Goal: Transaction & Acquisition: Purchase product/service

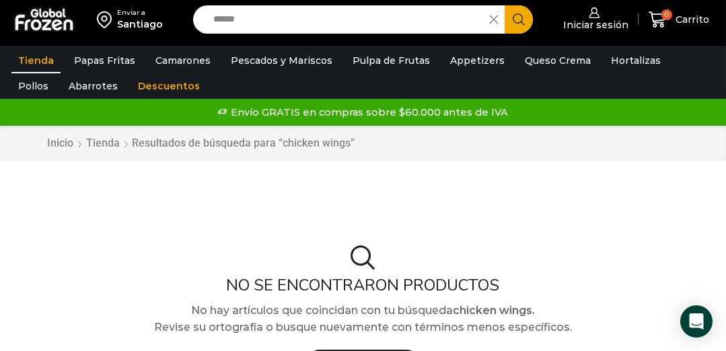
click at [314, 15] on input "******" at bounding box center [345, 19] width 277 height 28
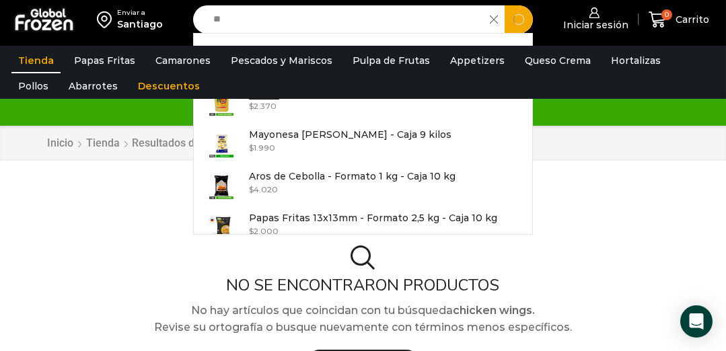
type input "*"
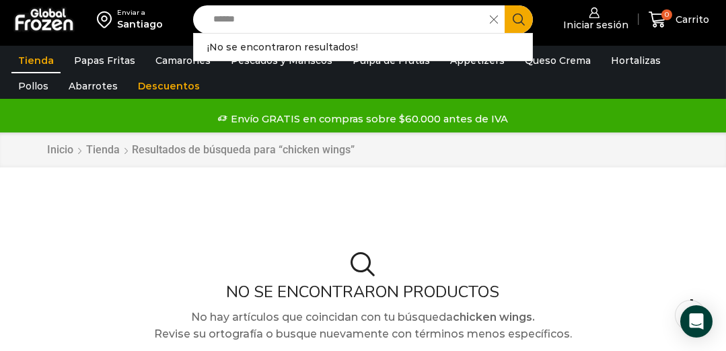
scroll to position [17, 0]
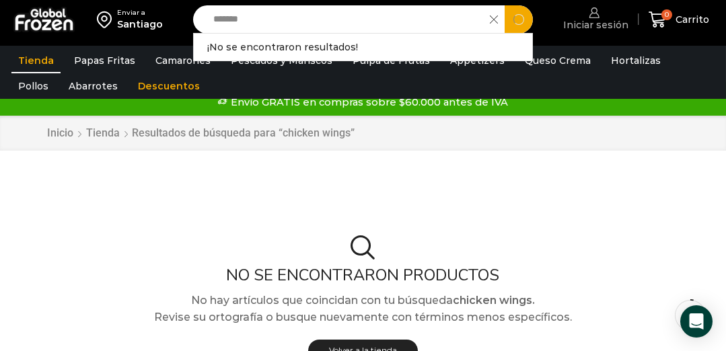
type input "******"
click at [505, 5] on button "Search" at bounding box center [519, 19] width 28 height 28
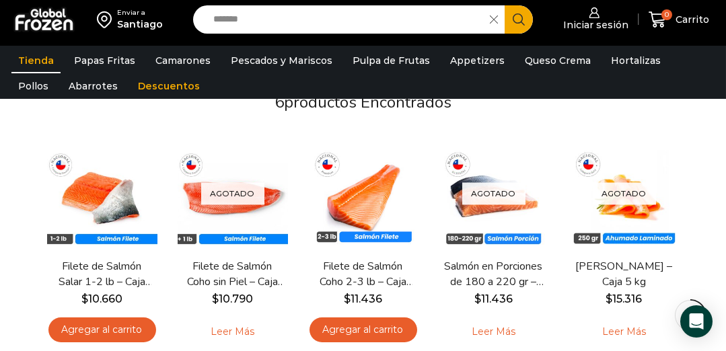
scroll to position [137, 0]
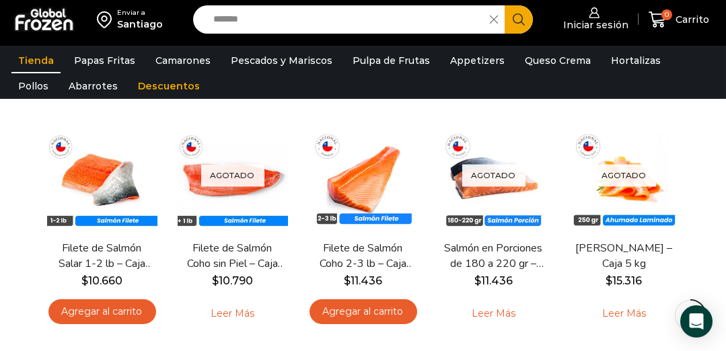
click at [277, 20] on input "******" at bounding box center [345, 19] width 277 height 28
type input "*"
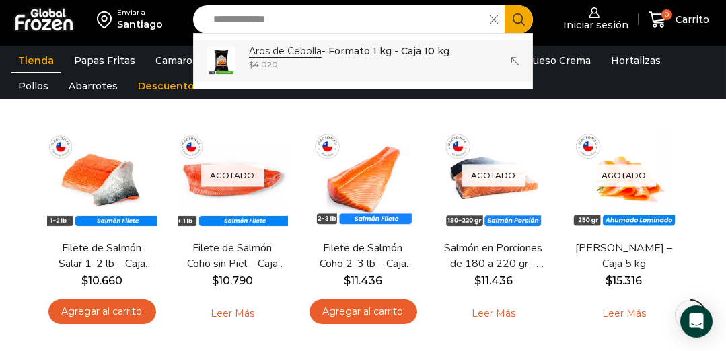
click at [308, 52] on strong "Aros de Cebolla" at bounding box center [285, 51] width 73 height 13
type input "**********"
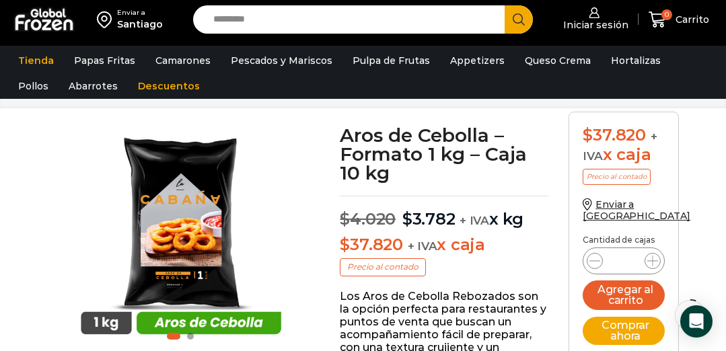
scroll to position [101, 0]
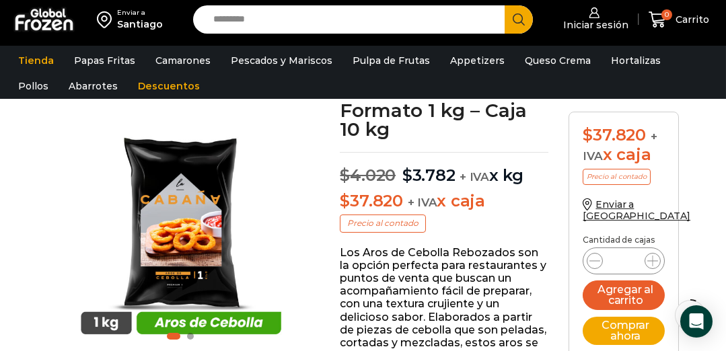
click at [351, 13] on input "Search input" at bounding box center [352, 19] width 291 height 28
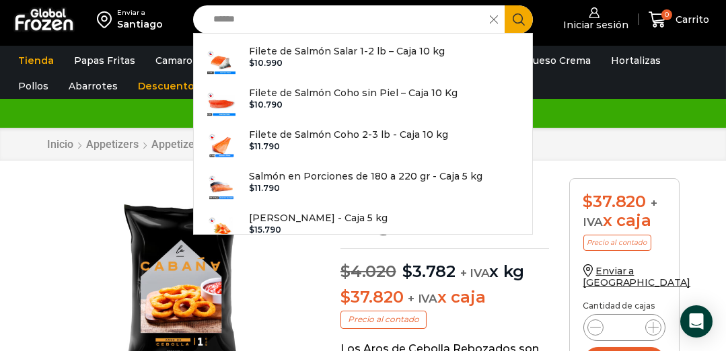
scroll to position [3, 0]
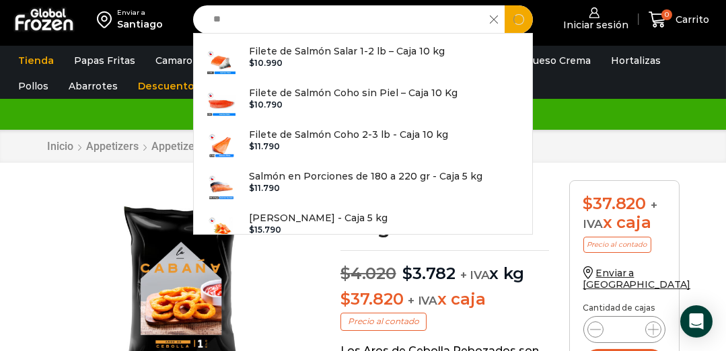
type input "*"
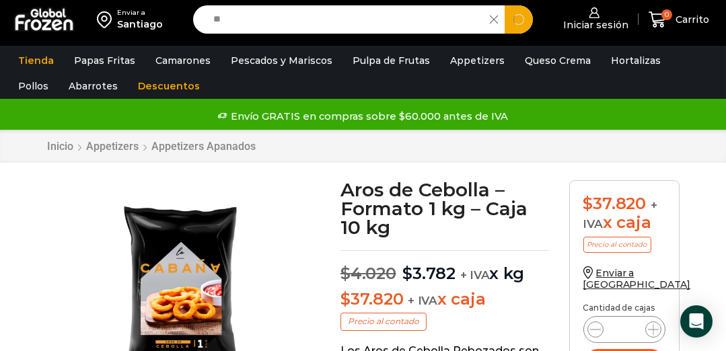
type input "*"
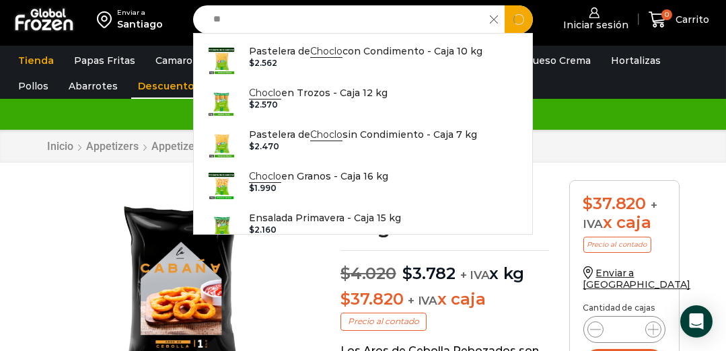
type input "*"
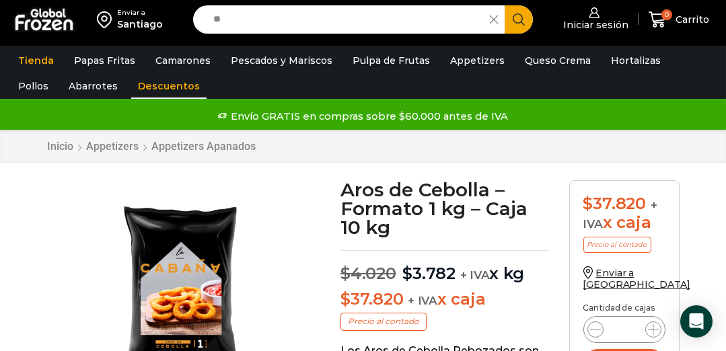
type input "*"
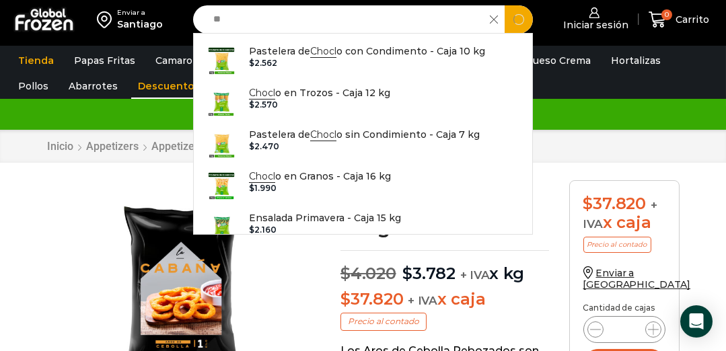
type input "*"
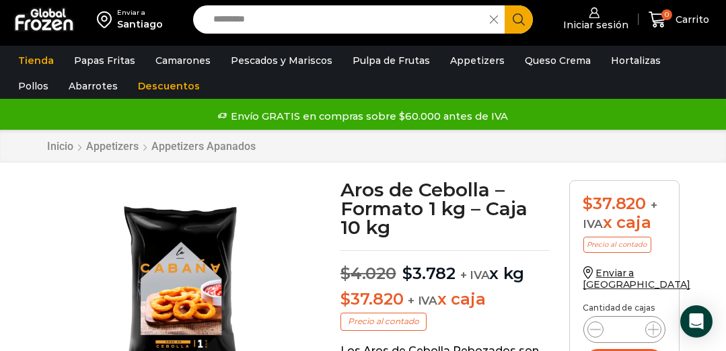
click at [294, 13] on input "Search input" at bounding box center [345, 19] width 277 height 28
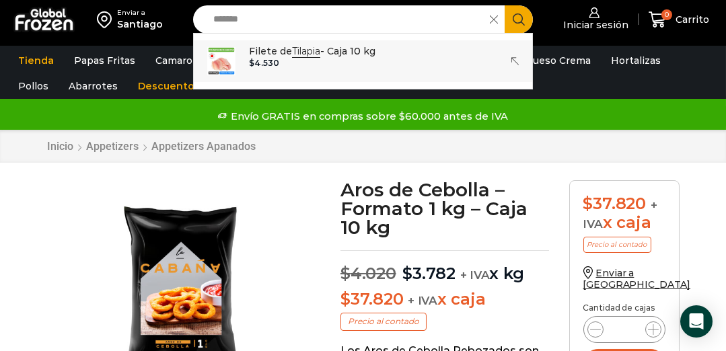
click at [367, 62] on div "$ 4.530" at bounding box center [312, 63] width 127 height 9
type input "**********"
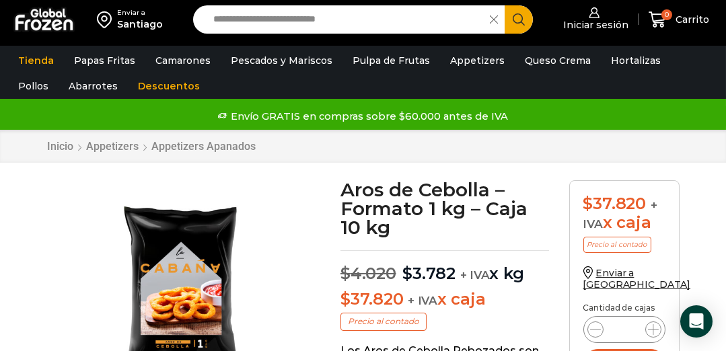
scroll to position [100, 0]
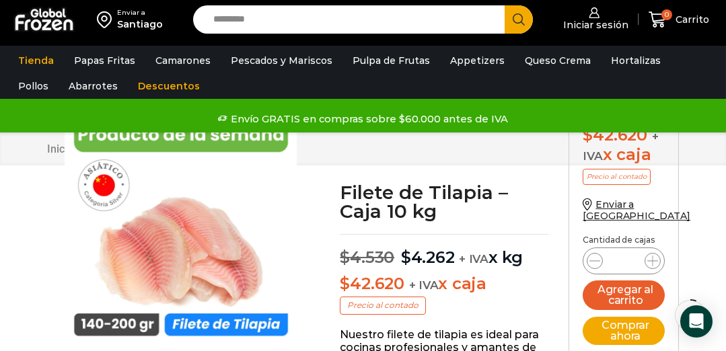
scroll to position [121, 0]
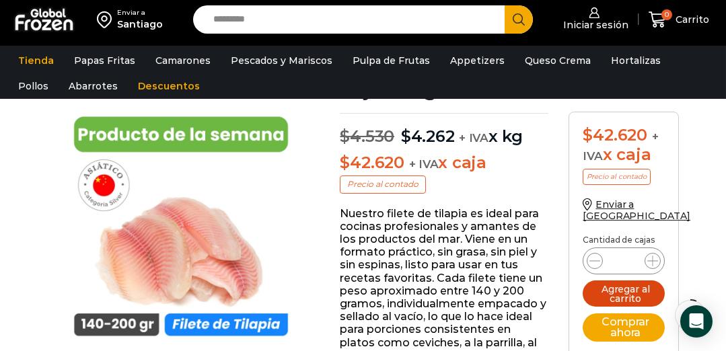
click at [615, 286] on button "Agregar al carrito" at bounding box center [623, 294] width 81 height 26
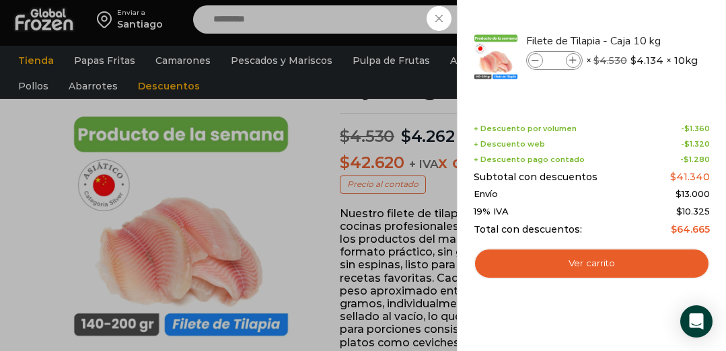
click at [645, 23] on div "1 Carrito 1 1 Shopping Cart *" at bounding box center [678, 20] width 67 height 32
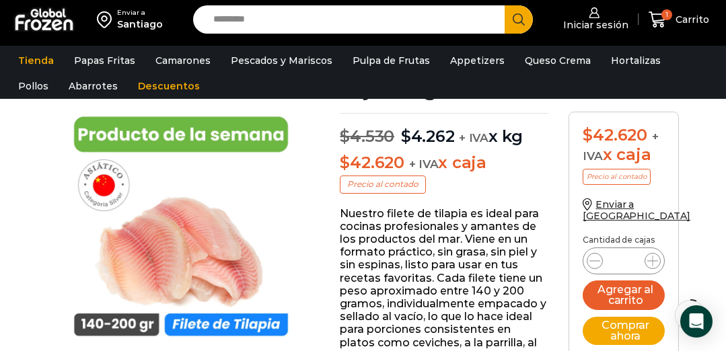
click at [332, 23] on input "Search input" at bounding box center [352, 19] width 291 height 28
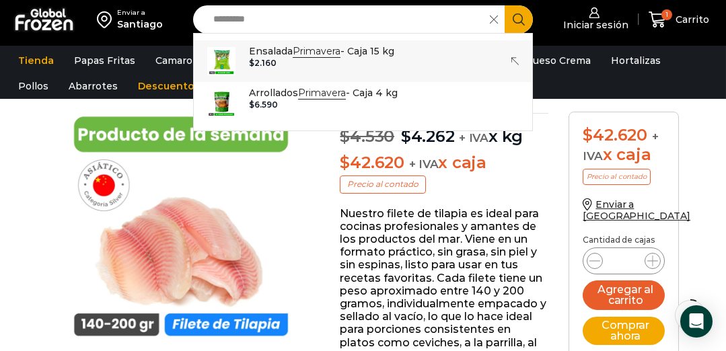
click at [339, 54] on strong "Primavera" at bounding box center [317, 51] width 48 height 13
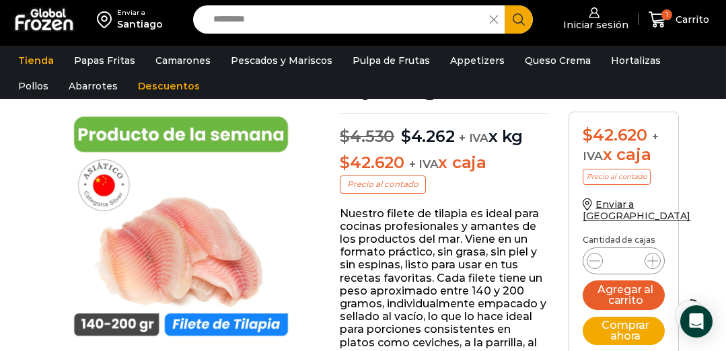
type input "**********"
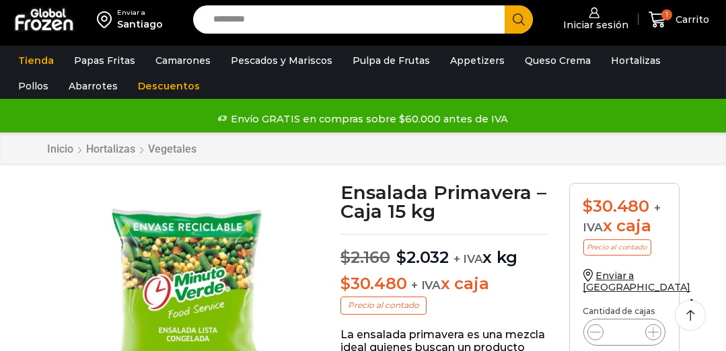
scroll to position [71, 0]
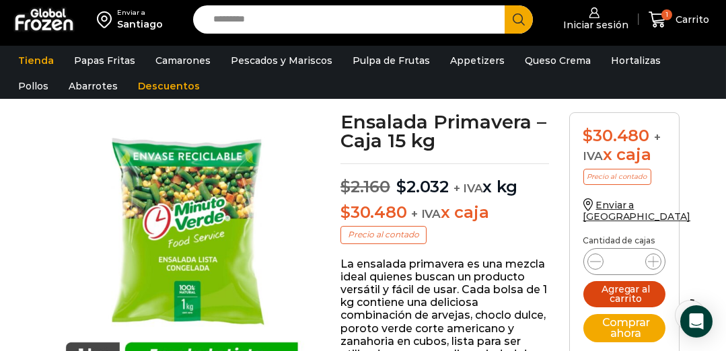
click at [624, 283] on button "Agregar al carrito" at bounding box center [624, 294] width 82 height 26
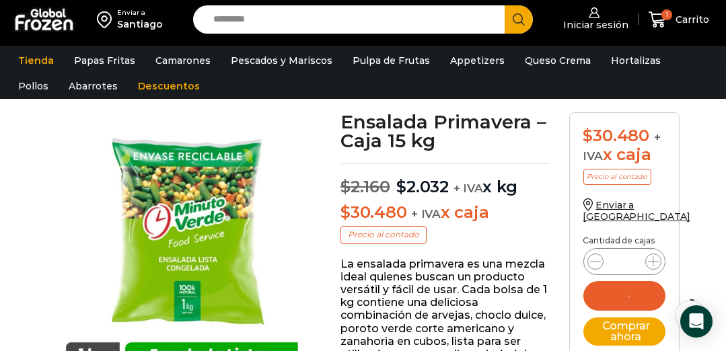
click at [330, 26] on input "Search input" at bounding box center [352, 19] width 291 height 28
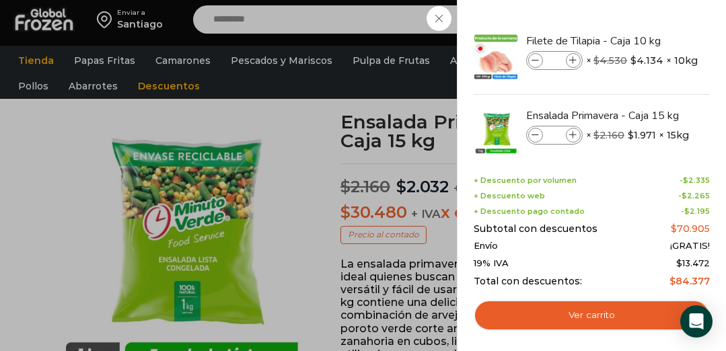
click at [645, 20] on div "2 Carrito 2 2 Shopping Cart *" at bounding box center [678, 20] width 67 height 32
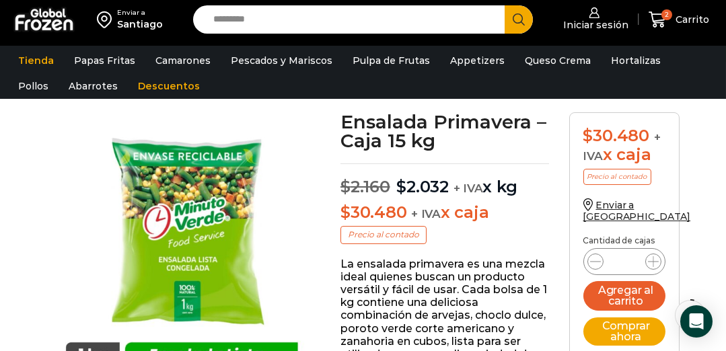
click at [300, 20] on input "Search input" at bounding box center [352, 19] width 291 height 28
click at [283, 20] on input "******" at bounding box center [352, 19] width 291 height 28
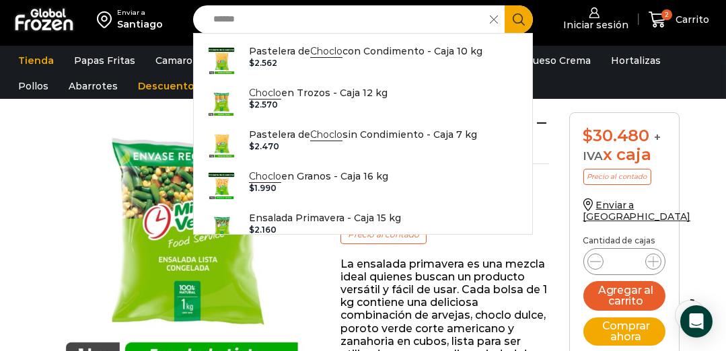
click at [256, 25] on input "******" at bounding box center [345, 19] width 277 height 28
click at [274, 185] on div "$ 1.990" at bounding box center [318, 188] width 139 height 9
type input "**********"
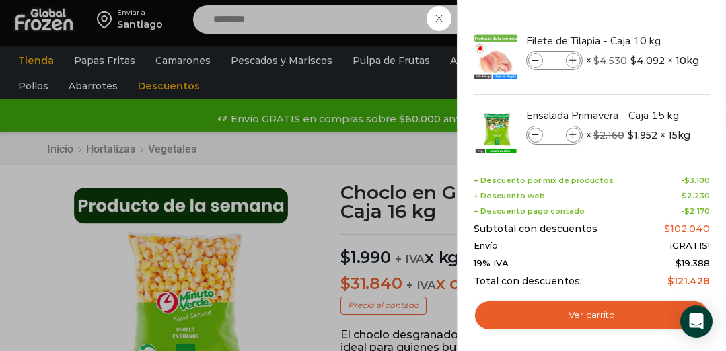
click at [645, 27] on div "3 Carrito 3 3 Shopping Cart *" at bounding box center [678, 20] width 67 height 32
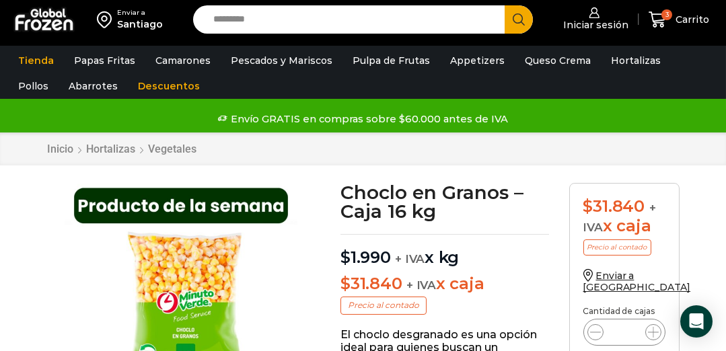
click at [280, 18] on input "Search input" at bounding box center [352, 19] width 291 height 28
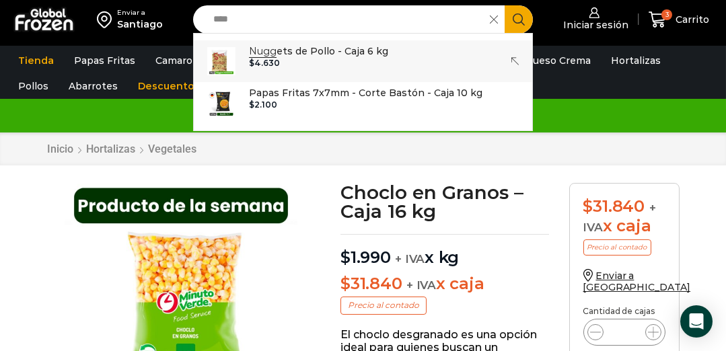
click at [291, 57] on p "Nugg ets de Pollo - Caja 6 kg" at bounding box center [318, 51] width 139 height 15
type input "**********"
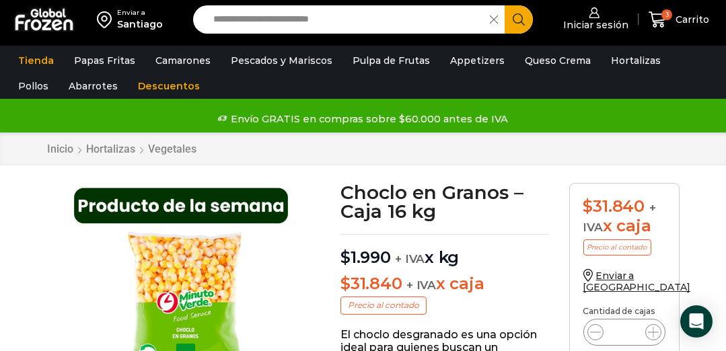
scroll to position [10, 0]
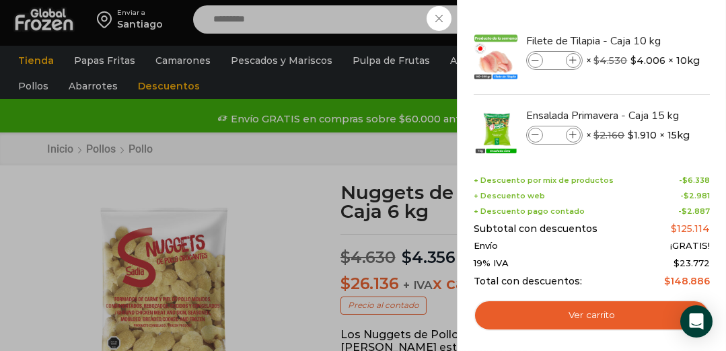
click at [645, 20] on div "4 [GEOGRAPHIC_DATA] 4 4 Shopping Cart *" at bounding box center [678, 20] width 67 height 32
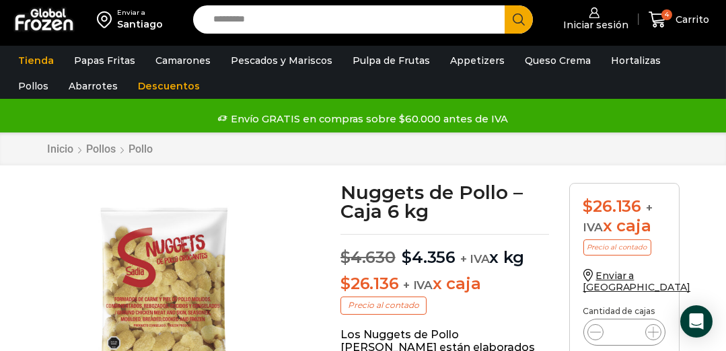
click at [239, 20] on input "Search input" at bounding box center [352, 19] width 291 height 28
click at [672, 17] on span "4" at bounding box center [667, 14] width 11 height 11
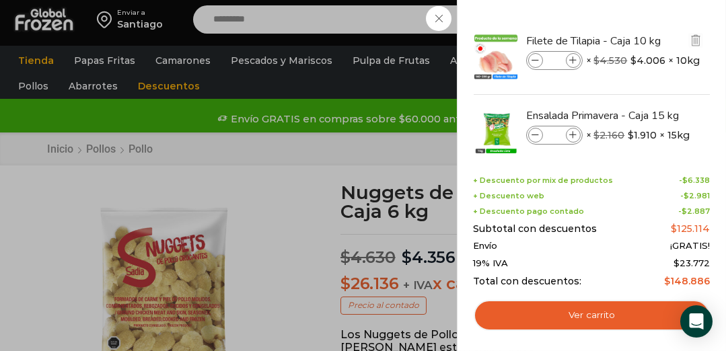
drag, startPoint x: 708, startPoint y: 46, endPoint x: 707, endPoint y: 61, distance: 14.9
click at [707, 61] on li "Filete de Tilapia - Caja 10 kg Filete de Tilapia - Caja 10 kg cantidad * × $ 4.…" at bounding box center [591, 57] width 239 height 75
click at [645, 16] on div "4 Carrito 4 4 Shopping Cart *" at bounding box center [678, 20] width 67 height 32
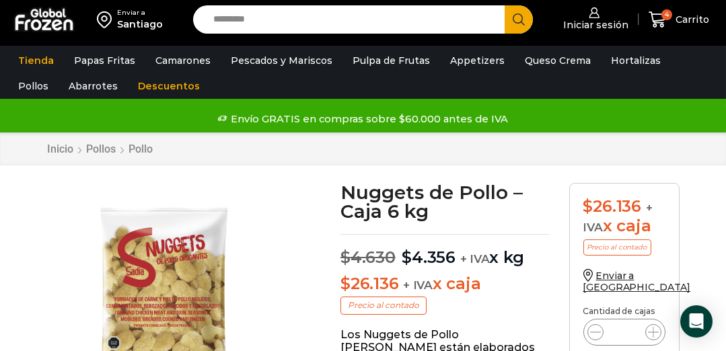
click at [290, 17] on input "Search input" at bounding box center [352, 19] width 291 height 28
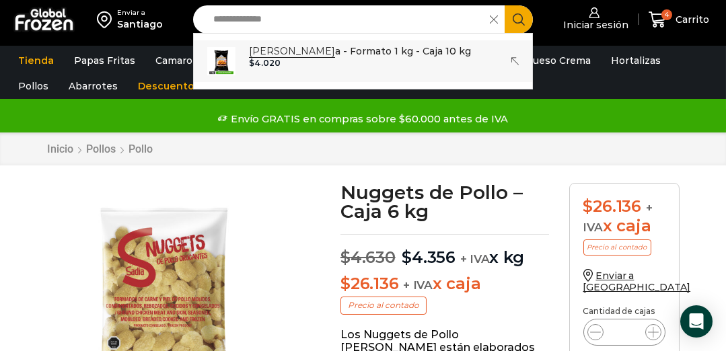
click at [279, 54] on strong "Aros de Ceboll" at bounding box center [292, 51] width 86 height 13
type input "**********"
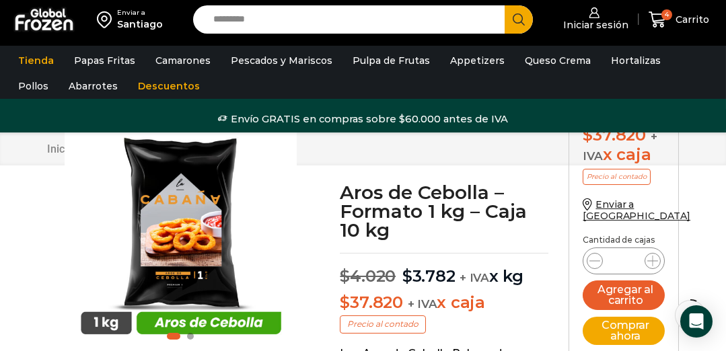
scroll to position [222, 0]
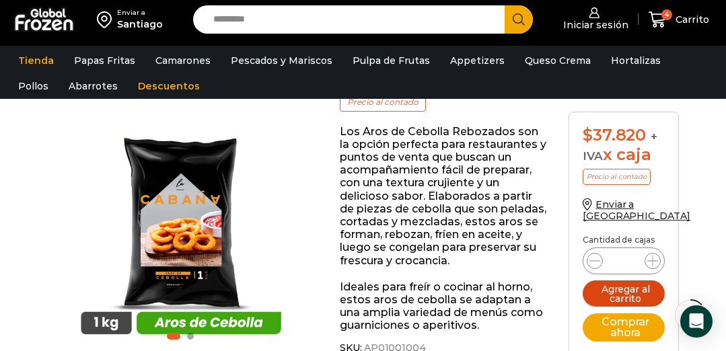
click at [639, 281] on button "Agregar al carrito" at bounding box center [623, 294] width 81 height 26
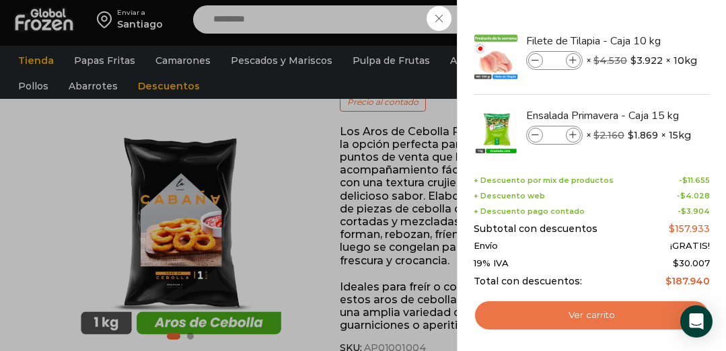
click at [596, 316] on link "Ver carrito" at bounding box center [592, 315] width 236 height 31
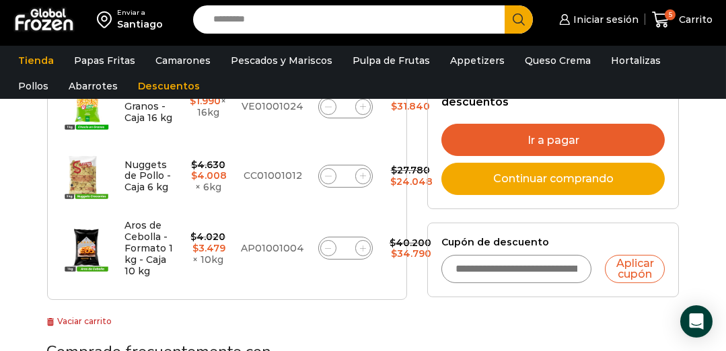
scroll to position [471, 0]
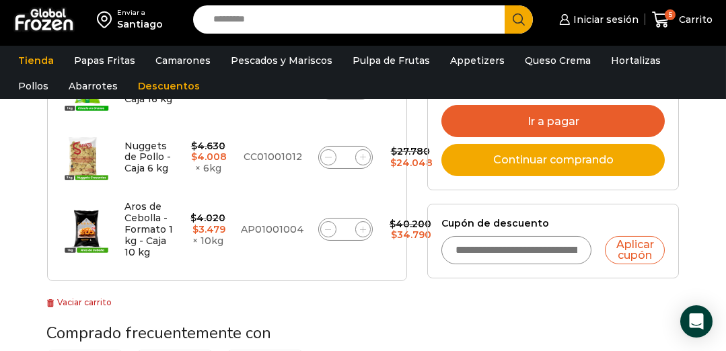
click at [612, 114] on link "Ir a pagar" at bounding box center [552, 121] width 223 height 32
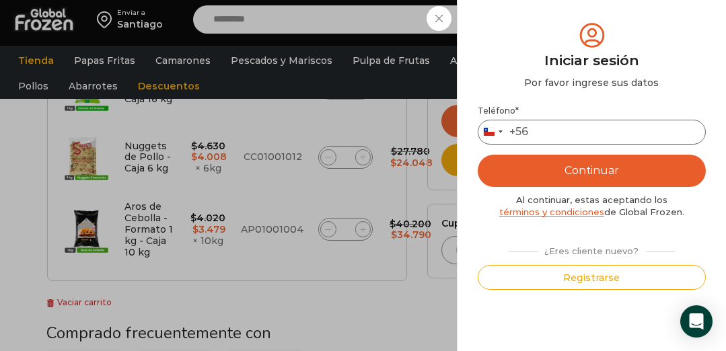
click at [552, 129] on input "Teléfono *" at bounding box center [592, 132] width 228 height 25
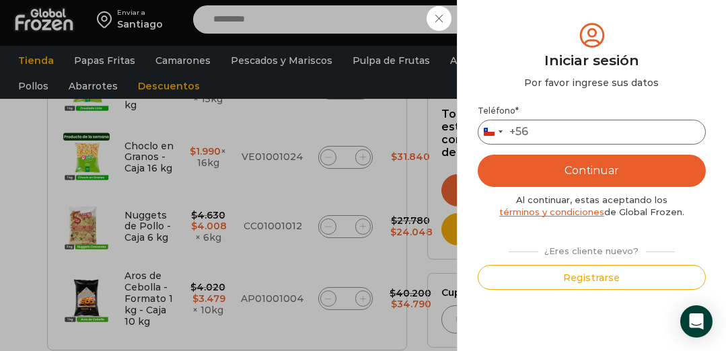
scroll to position [400, 0]
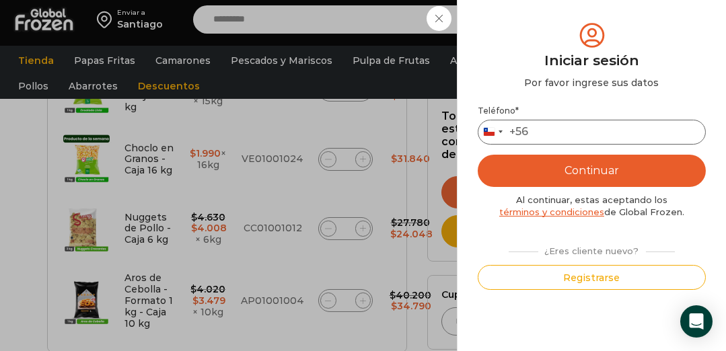
click at [552, 129] on input "Teléfono *" at bounding box center [592, 132] width 228 height 25
click at [478, 155] on button "Continuar" at bounding box center [592, 171] width 228 height 32
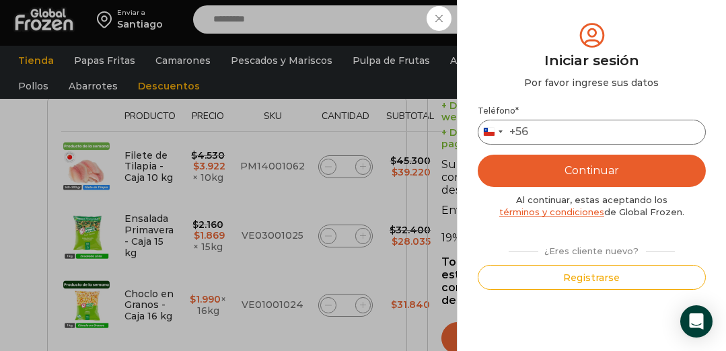
scroll to position [240, 0]
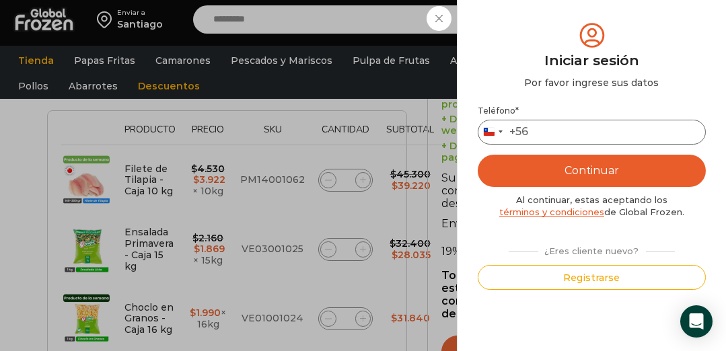
click at [478, 155] on button "Continuar" at bounding box center [592, 171] width 228 height 32
